Goal: Obtain resource: Obtain resource

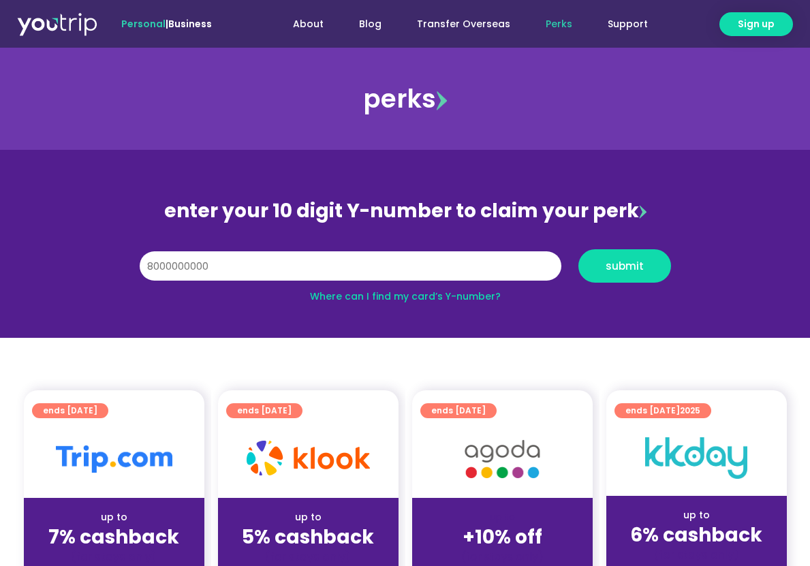
type input "8000000000"
click at [578, 249] on button "submit" at bounding box center [624, 265] width 93 height 33
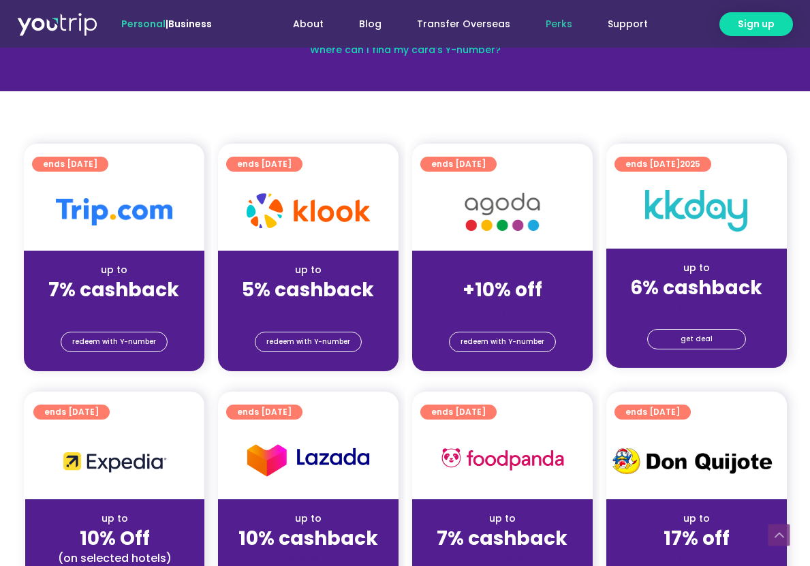
scroll to position [356, 0]
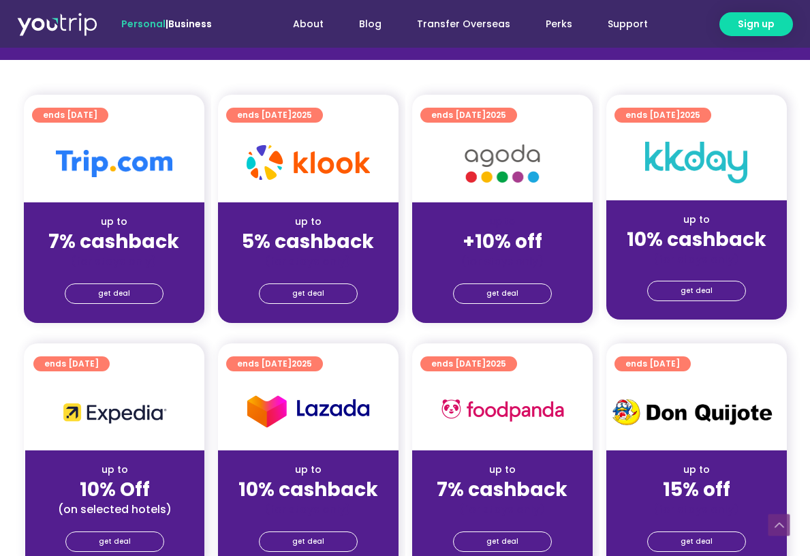
scroll to position [477, 0]
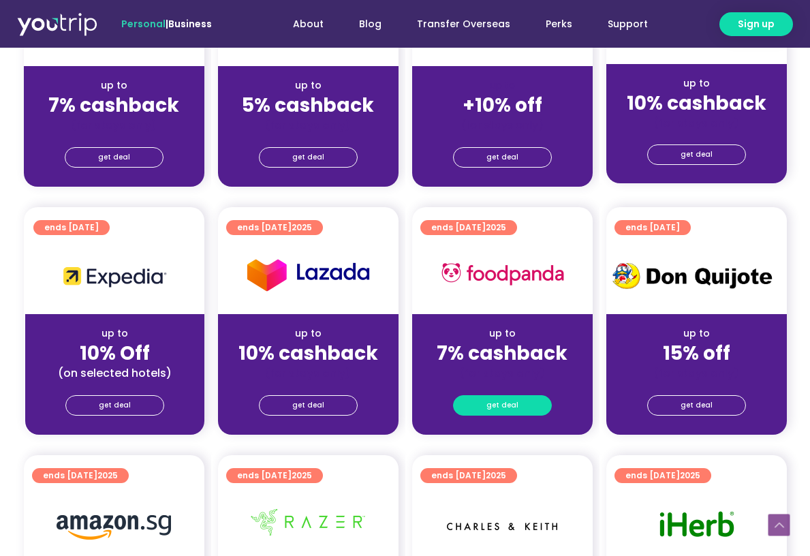
click at [500, 396] on span "get deal" at bounding box center [502, 405] width 32 height 19
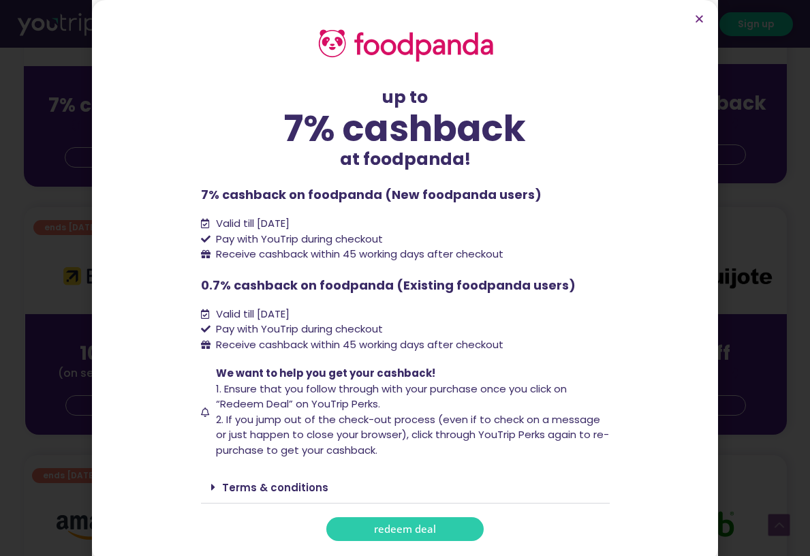
click at [215, 487] on span at bounding box center [216, 487] width 11 height 11
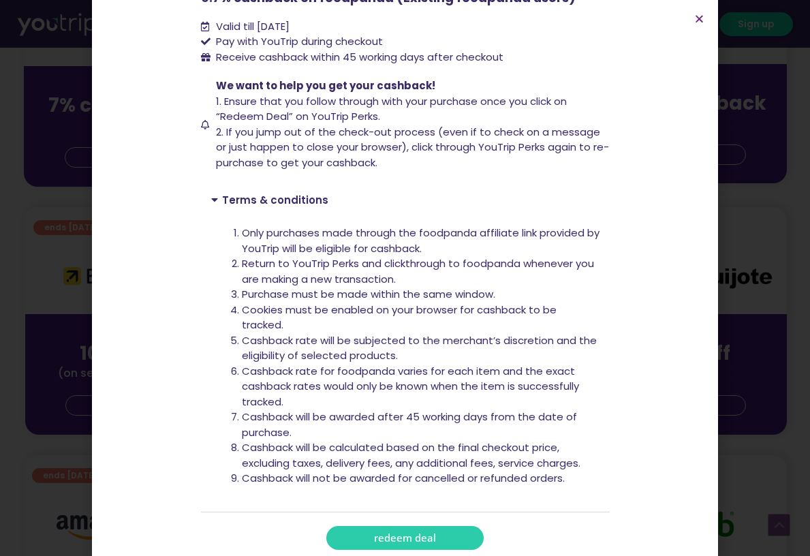
scroll to position [292, 0]
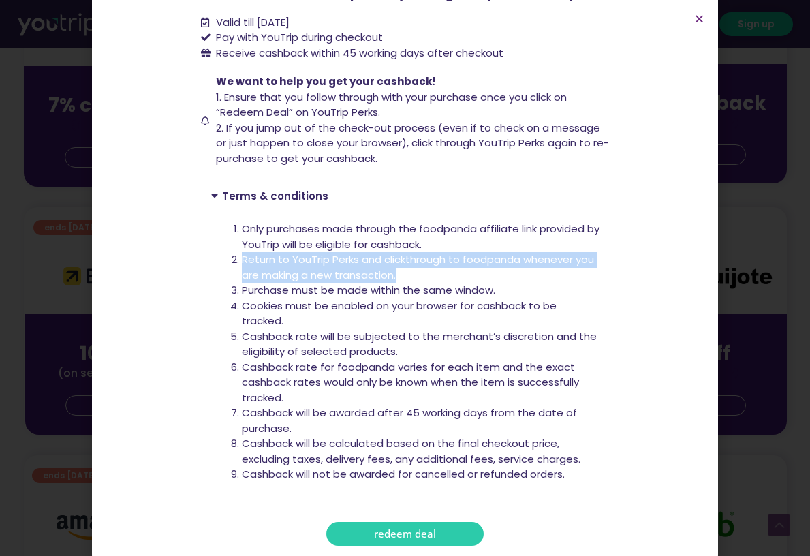
drag, startPoint x: 238, startPoint y: 255, endPoint x: 421, endPoint y: 274, distance: 184.2
click at [421, 274] on li "Return to YouTrip Perks and clickthrough to foodpanda whenever you are making a…" at bounding box center [421, 267] width 358 height 31
copy li "Return to YouTrip Perks and clickthrough to foodpanda whenever you are making a…"
